Goal: Task Accomplishment & Management: Manage account settings

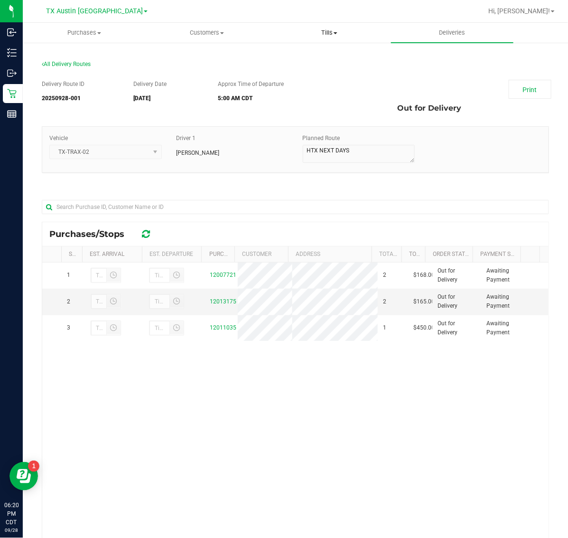
click at [319, 28] on span "Tills" at bounding box center [330, 32] width 122 height 9
click at [319, 57] on span "Manage tills" at bounding box center [300, 57] width 64 height 8
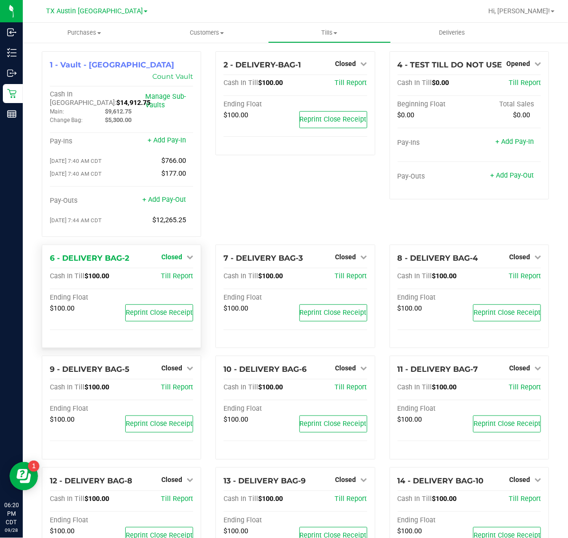
click at [161, 253] on span "Closed" at bounding box center [171, 257] width 21 height 8
click at [169, 272] on link "Open Till" at bounding box center [171, 276] width 25 height 8
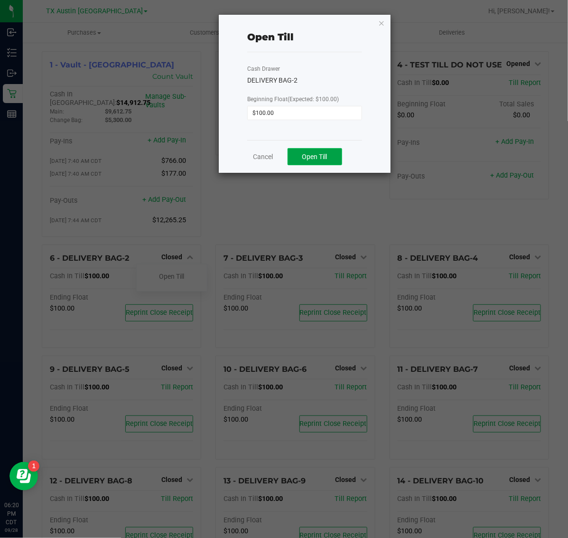
click at [317, 164] on button "Open Till" at bounding box center [315, 156] width 55 height 17
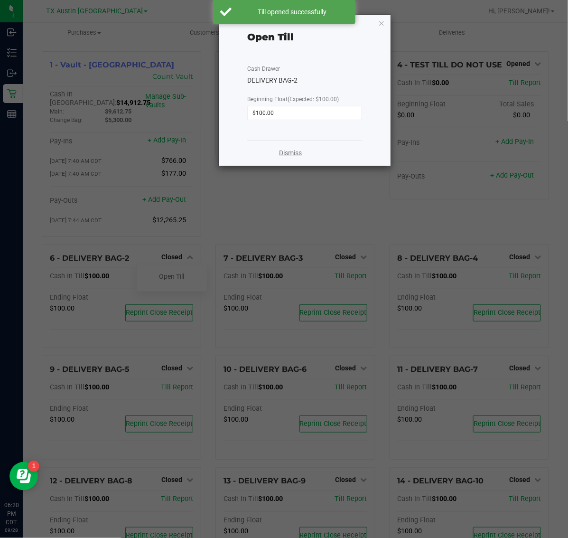
click at [285, 151] on link "Dismiss" at bounding box center [290, 153] width 23 height 10
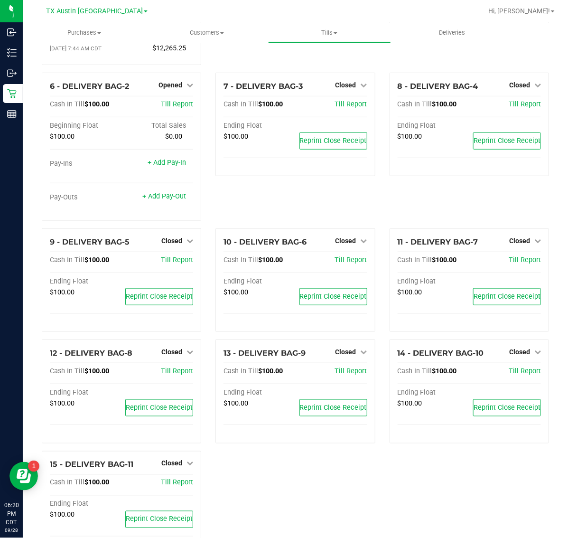
scroll to position [190, 0]
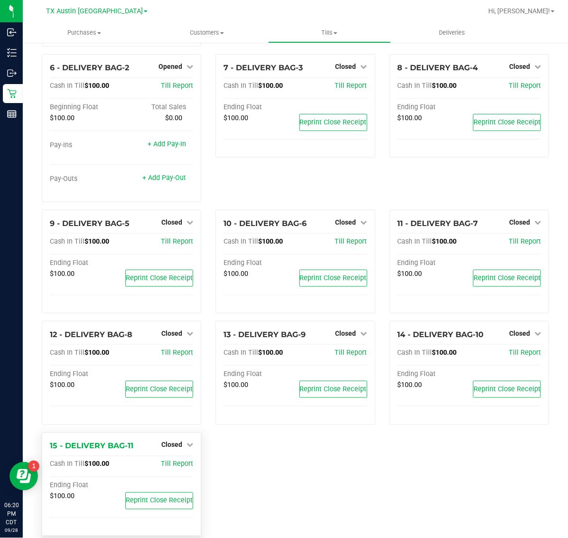
click at [174, 439] on div "Closed" at bounding box center [177, 444] width 32 height 11
click at [178, 441] on span "Closed" at bounding box center [171, 445] width 21 height 8
click at [170, 460] on link "Open Till" at bounding box center [171, 464] width 25 height 8
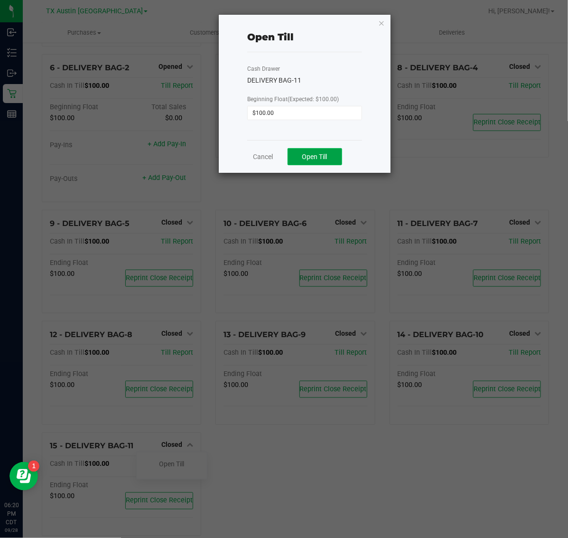
click at [308, 157] on span "Open Till" at bounding box center [314, 157] width 25 height 8
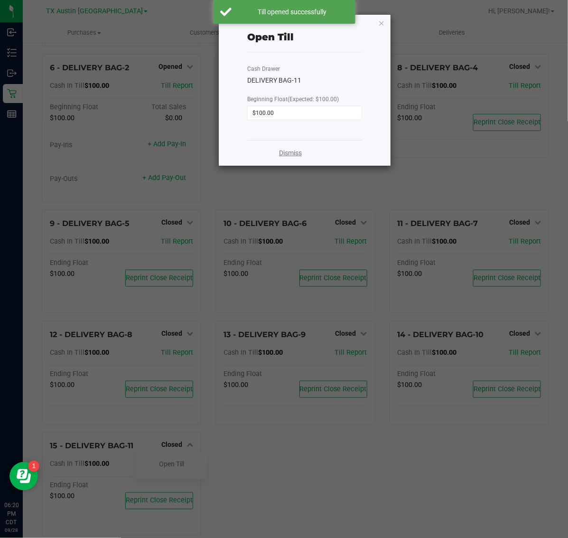
click at [290, 150] on link "Dismiss" at bounding box center [290, 153] width 23 height 10
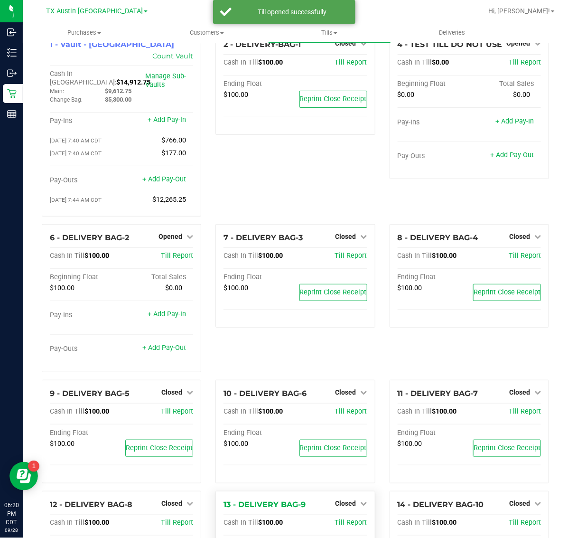
scroll to position [0, 0]
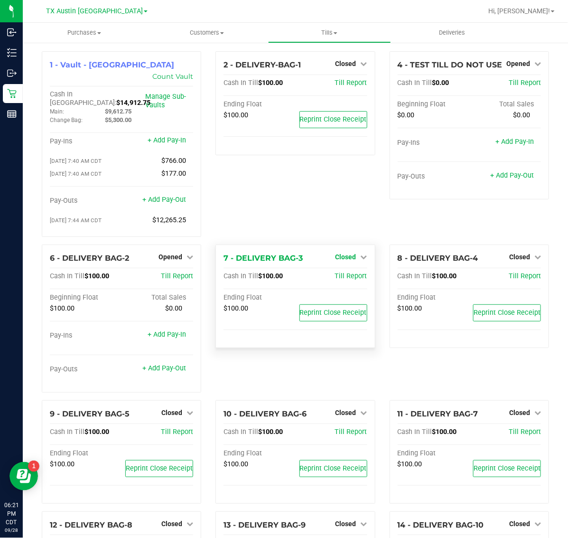
click at [338, 253] on span "Closed" at bounding box center [346, 257] width 21 height 8
click at [336, 272] on link "Open Till" at bounding box center [345, 276] width 25 height 8
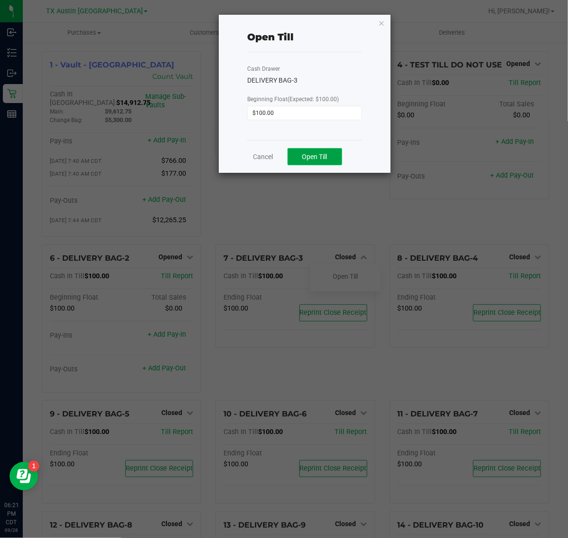
click at [326, 160] on span "Open Till" at bounding box center [314, 157] width 25 height 8
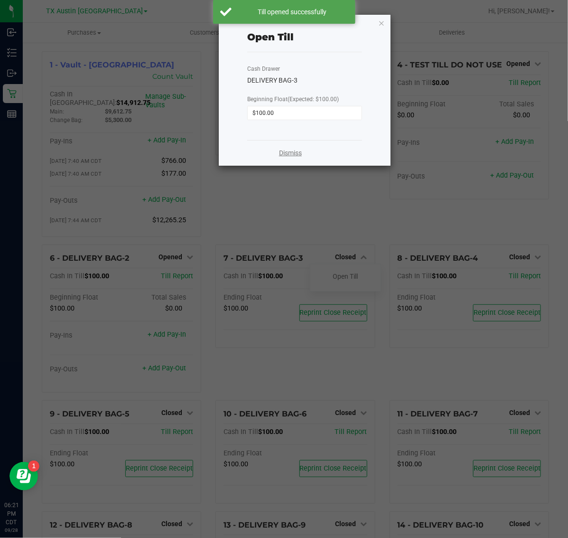
click at [290, 155] on link "Dismiss" at bounding box center [290, 153] width 23 height 10
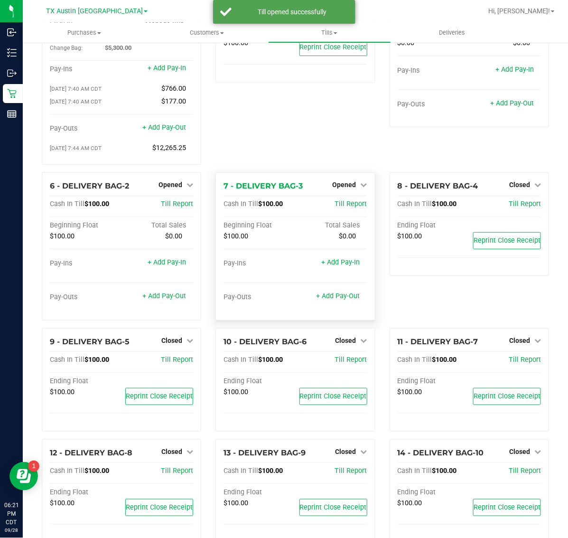
scroll to position [57, 0]
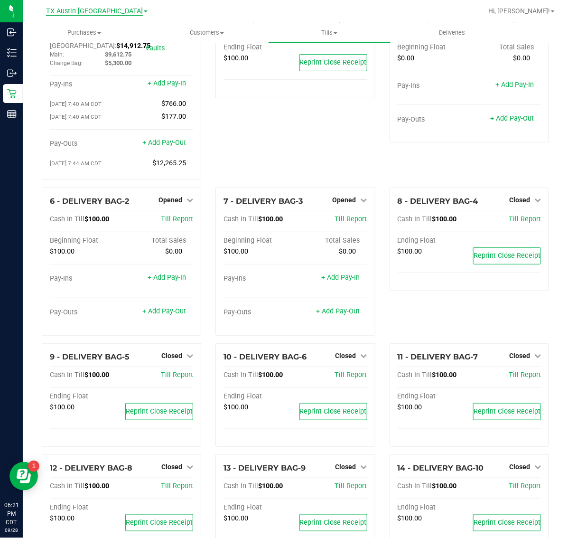
click at [103, 10] on span "TX Austin [GEOGRAPHIC_DATA]" at bounding box center [94, 11] width 97 height 9
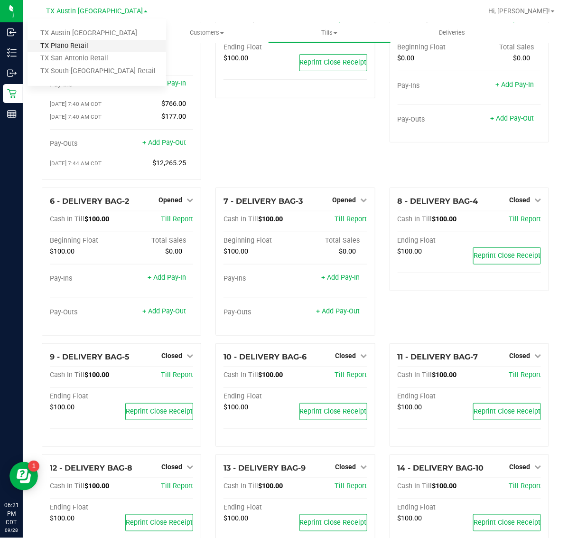
click at [98, 47] on link "TX Plano Retail" at bounding box center [97, 46] width 139 height 13
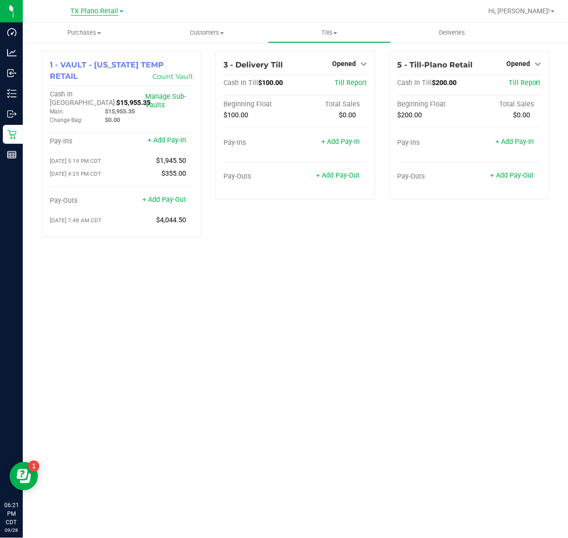
click at [101, 13] on span "TX Plano Retail" at bounding box center [95, 11] width 48 height 9
click at [95, 57] on link "TX San Antonio Retail" at bounding box center [97, 58] width 139 height 13
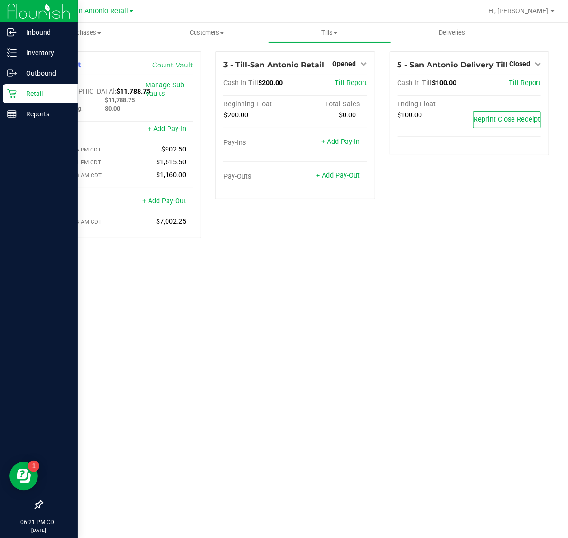
click at [33, 96] on p "Retail" at bounding box center [45, 93] width 57 height 11
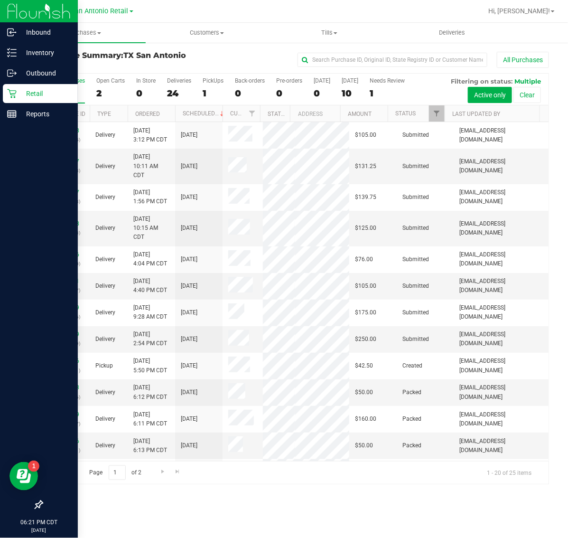
click at [37, 95] on p "Retail" at bounding box center [45, 93] width 57 height 11
